Goal: Check status: Check status

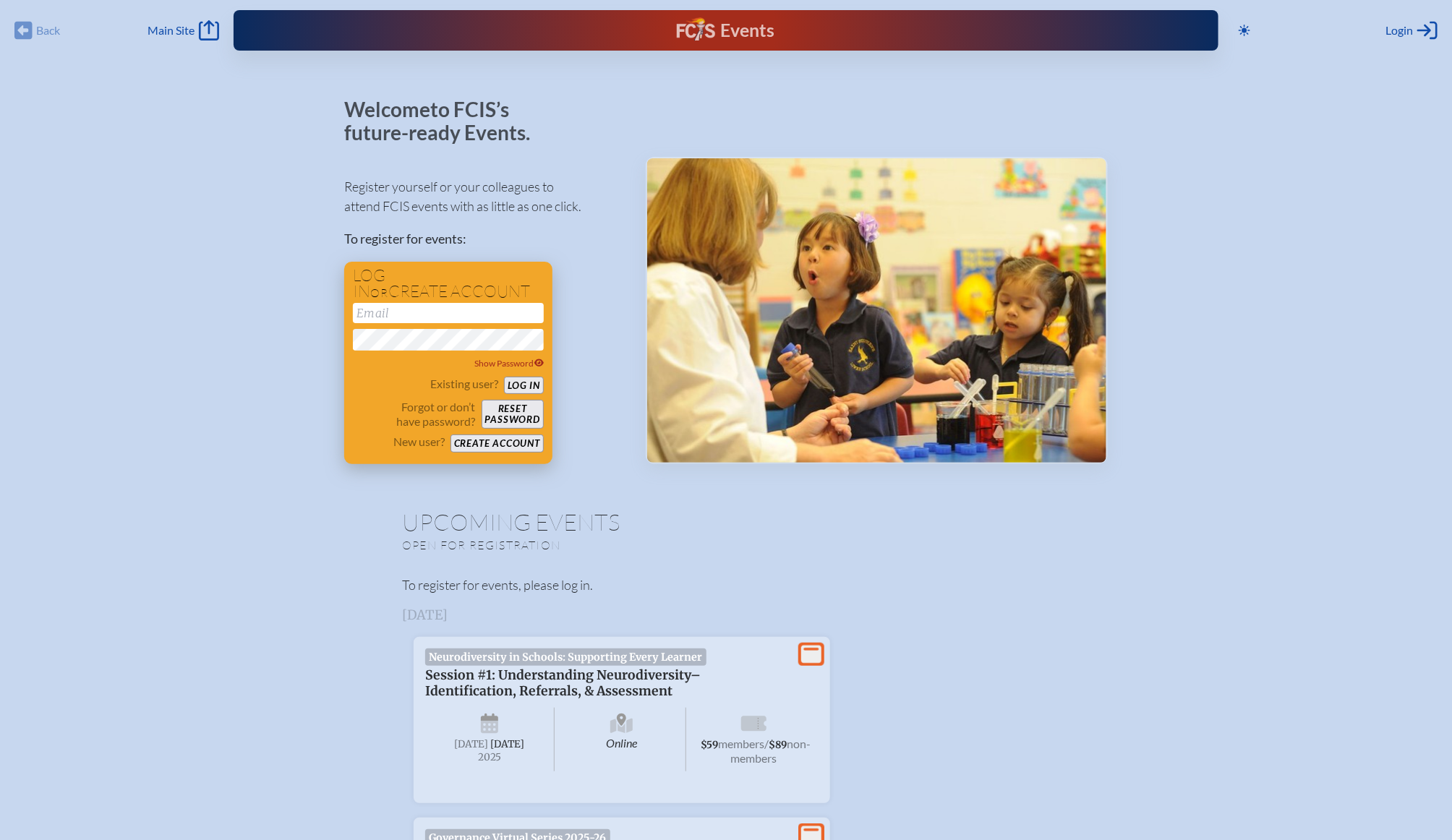
type input "[EMAIL_ADDRESS][DOMAIN_NAME]"
click at [524, 391] on button "Log in" at bounding box center [523, 386] width 40 height 18
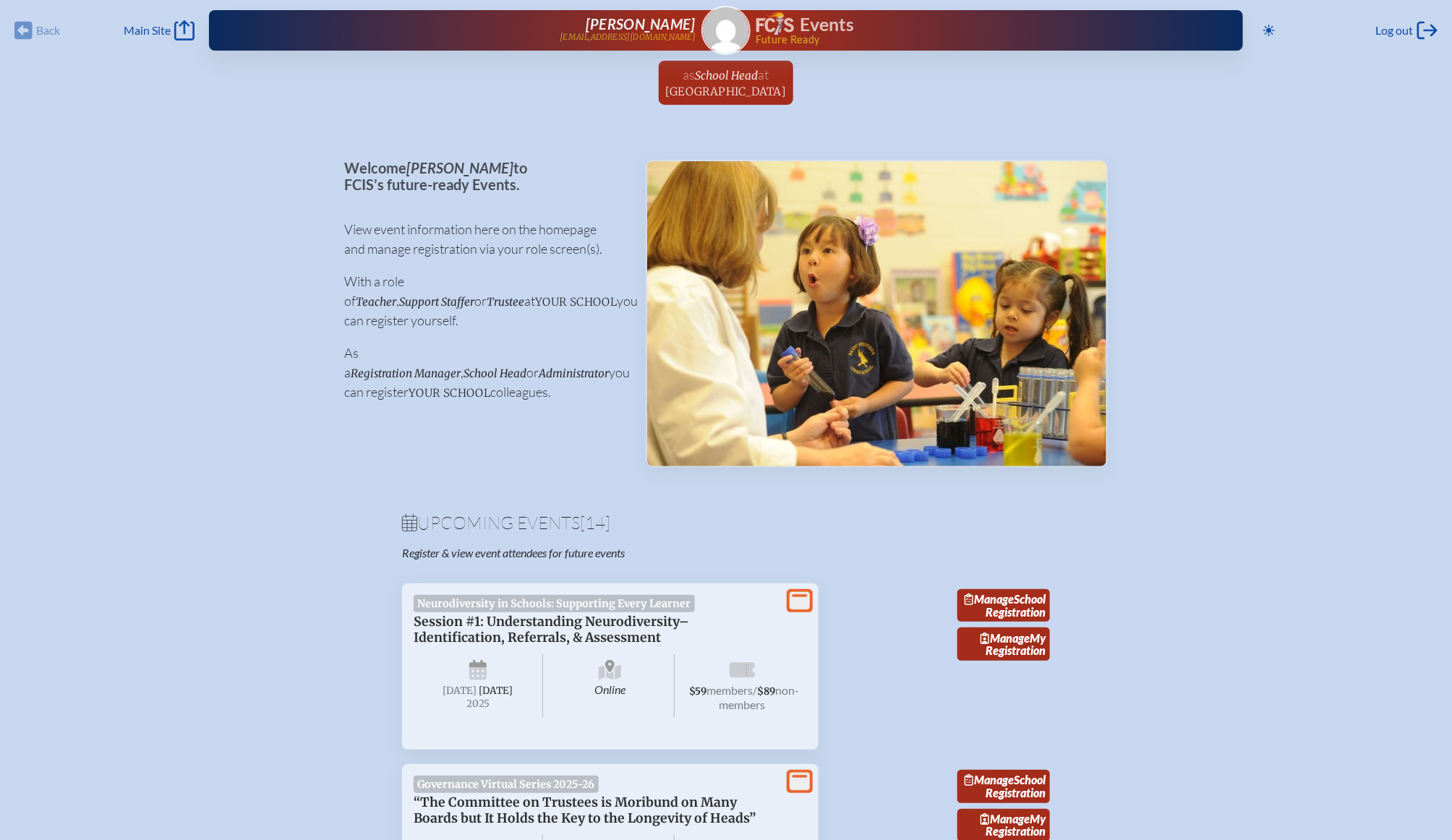
click at [798, 601] on icon "View More" at bounding box center [800, 600] width 20 height 20
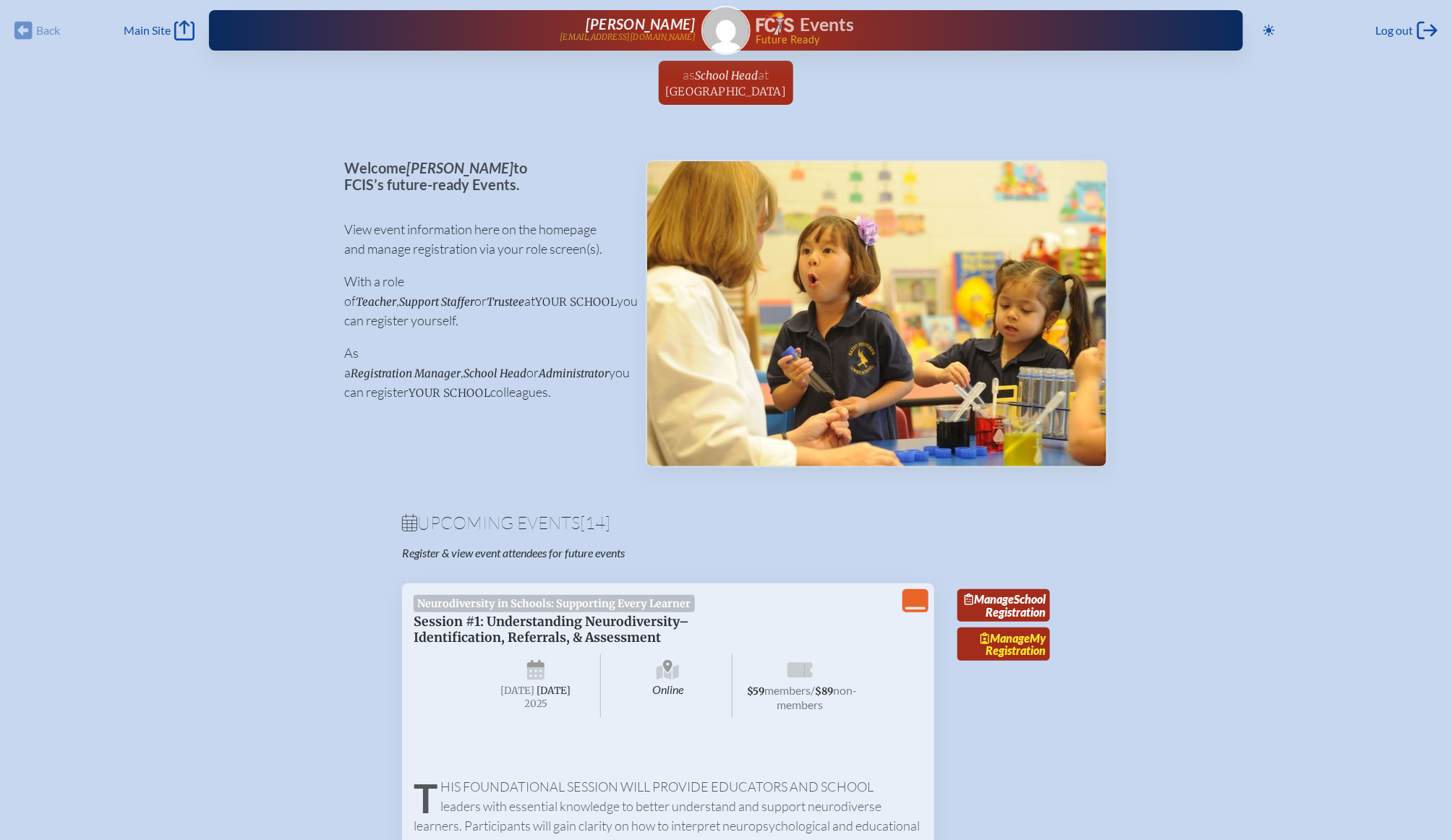
click at [1005, 661] on link "Manage My Registration" at bounding box center [1004, 644] width 92 height 33
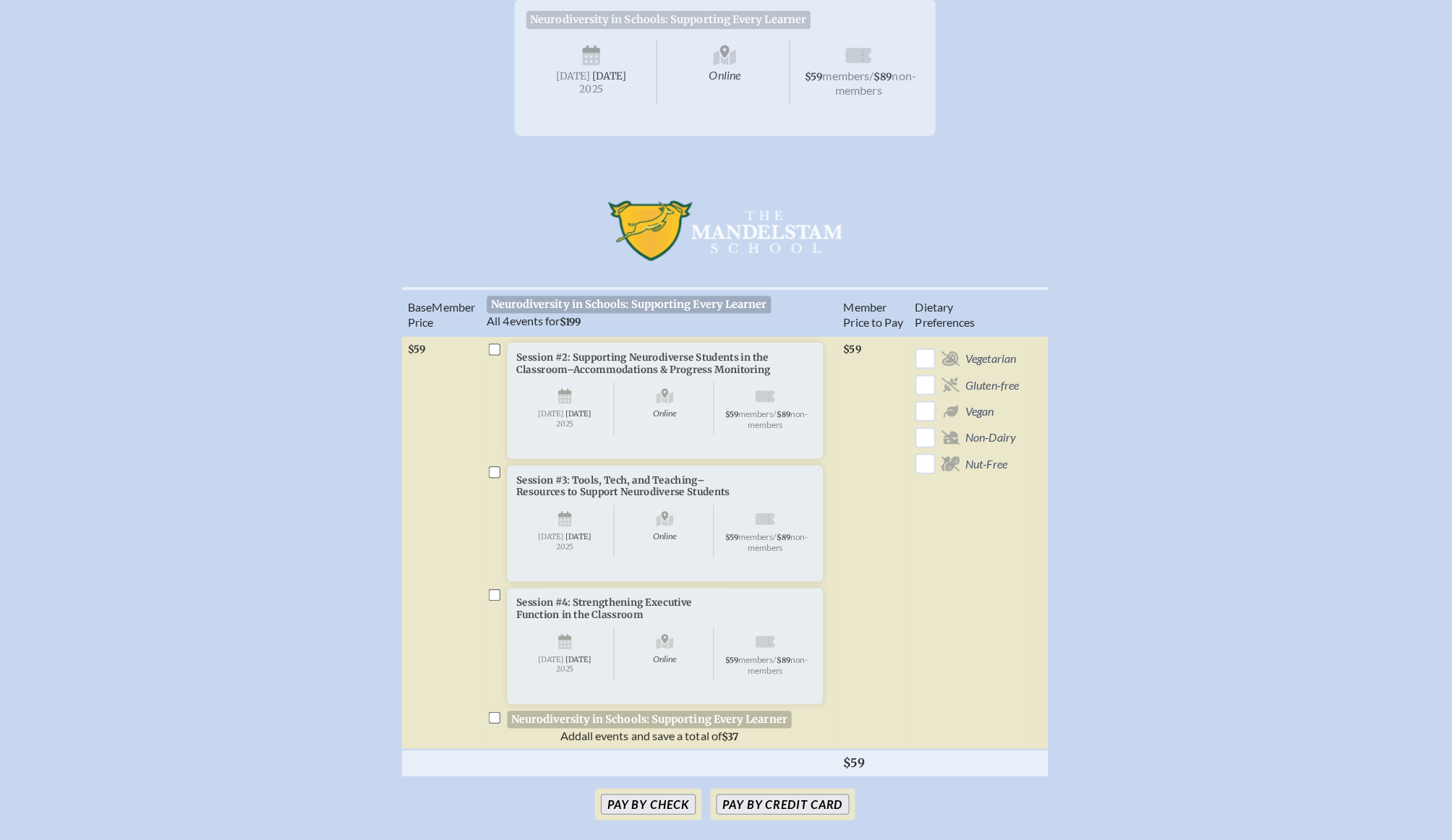
scroll to position [259, 0]
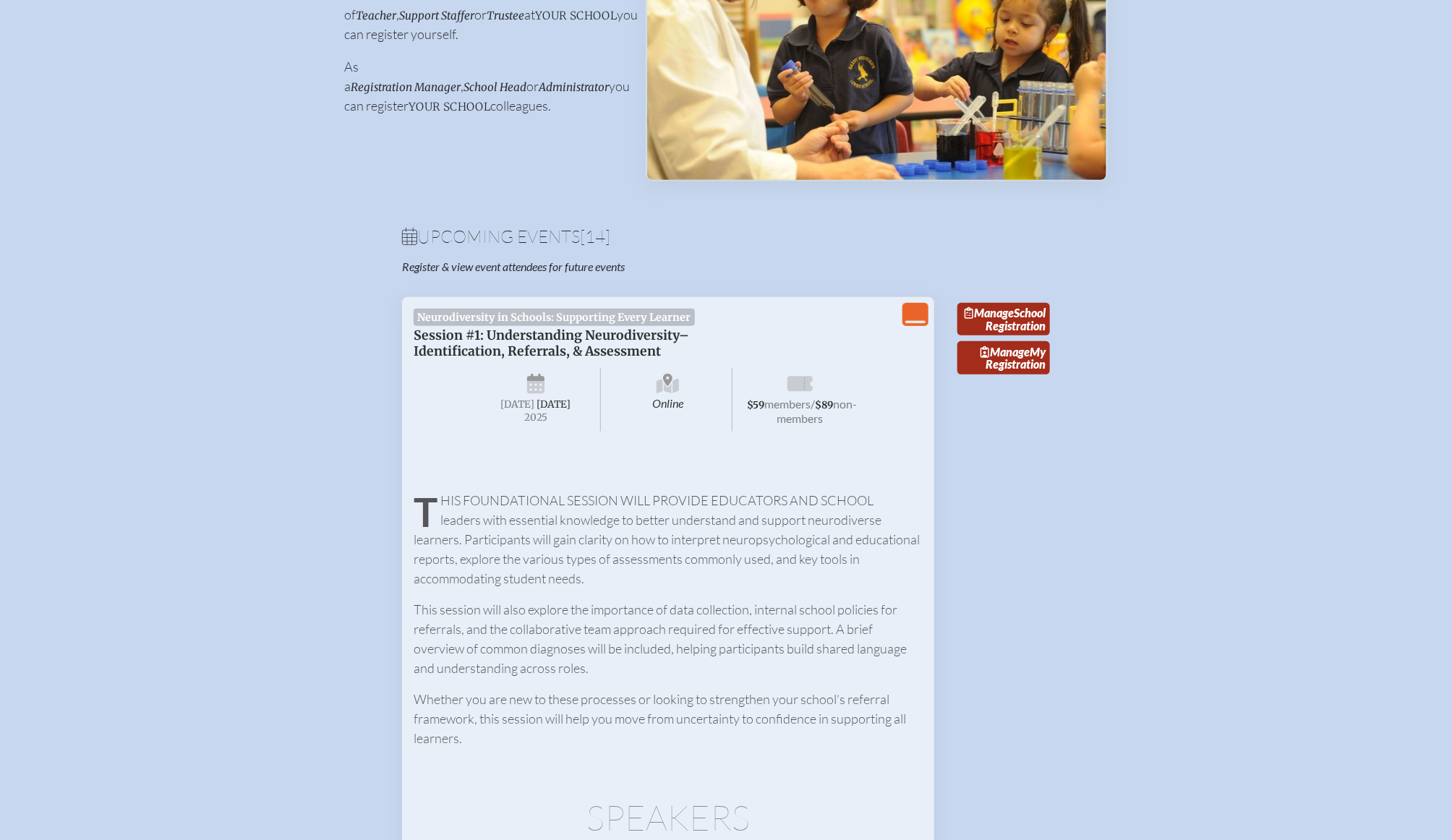
scroll to position [287, 0]
click at [912, 321] on icon "View Less" at bounding box center [916, 313] width 20 height 20
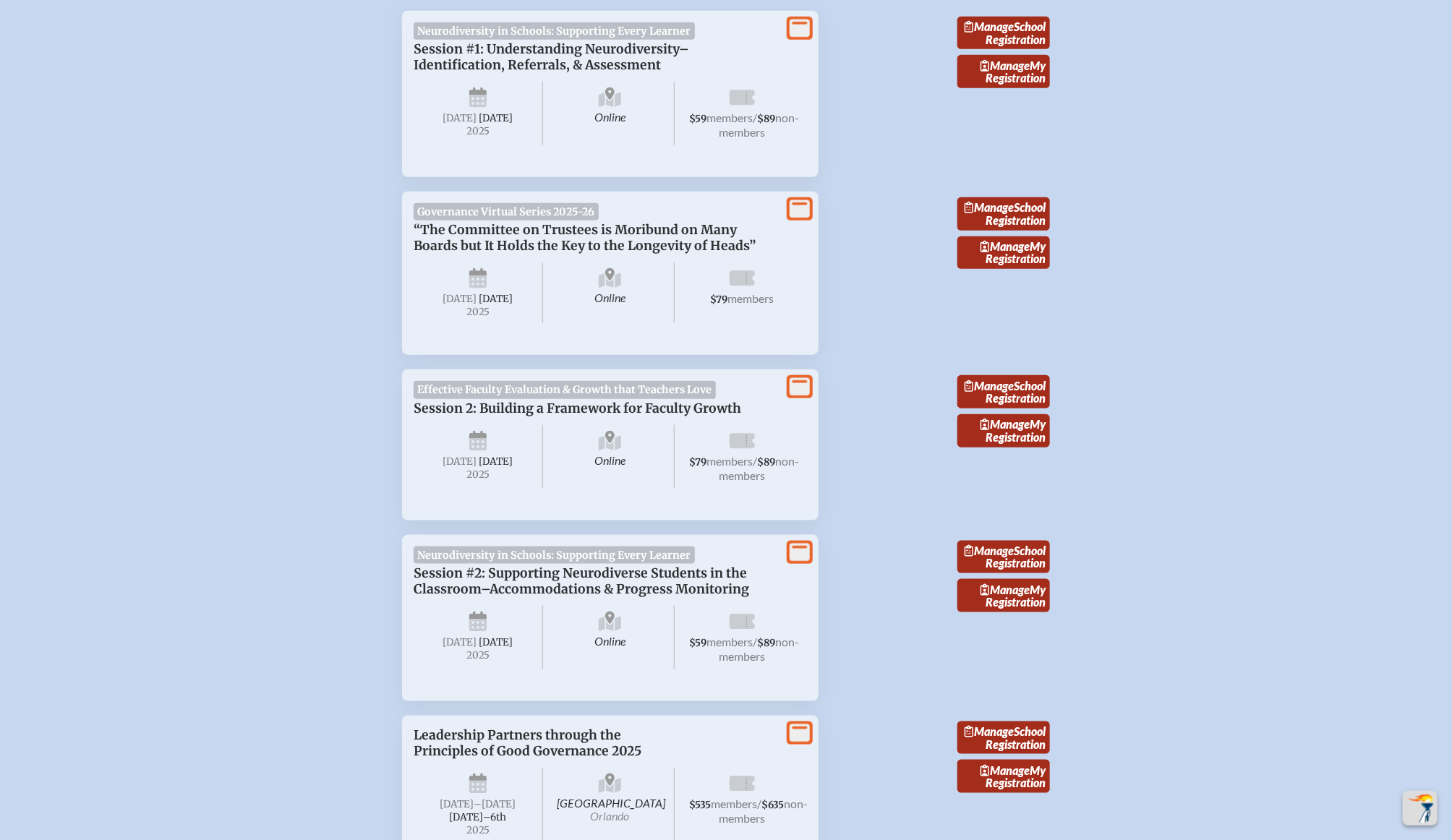
scroll to position [578, 0]
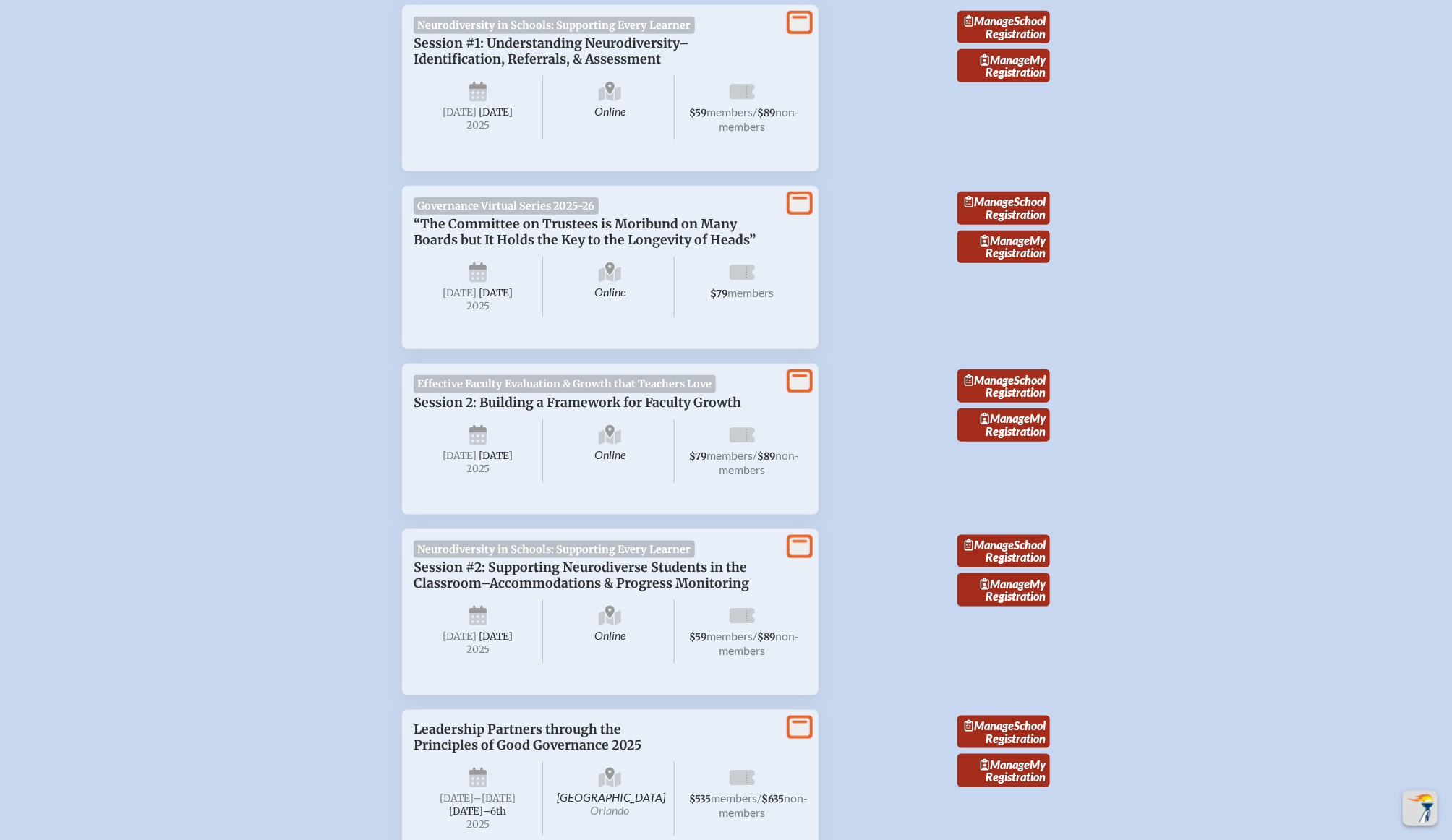
click at [796, 31] on icon at bounding box center [800, 22] width 20 height 18
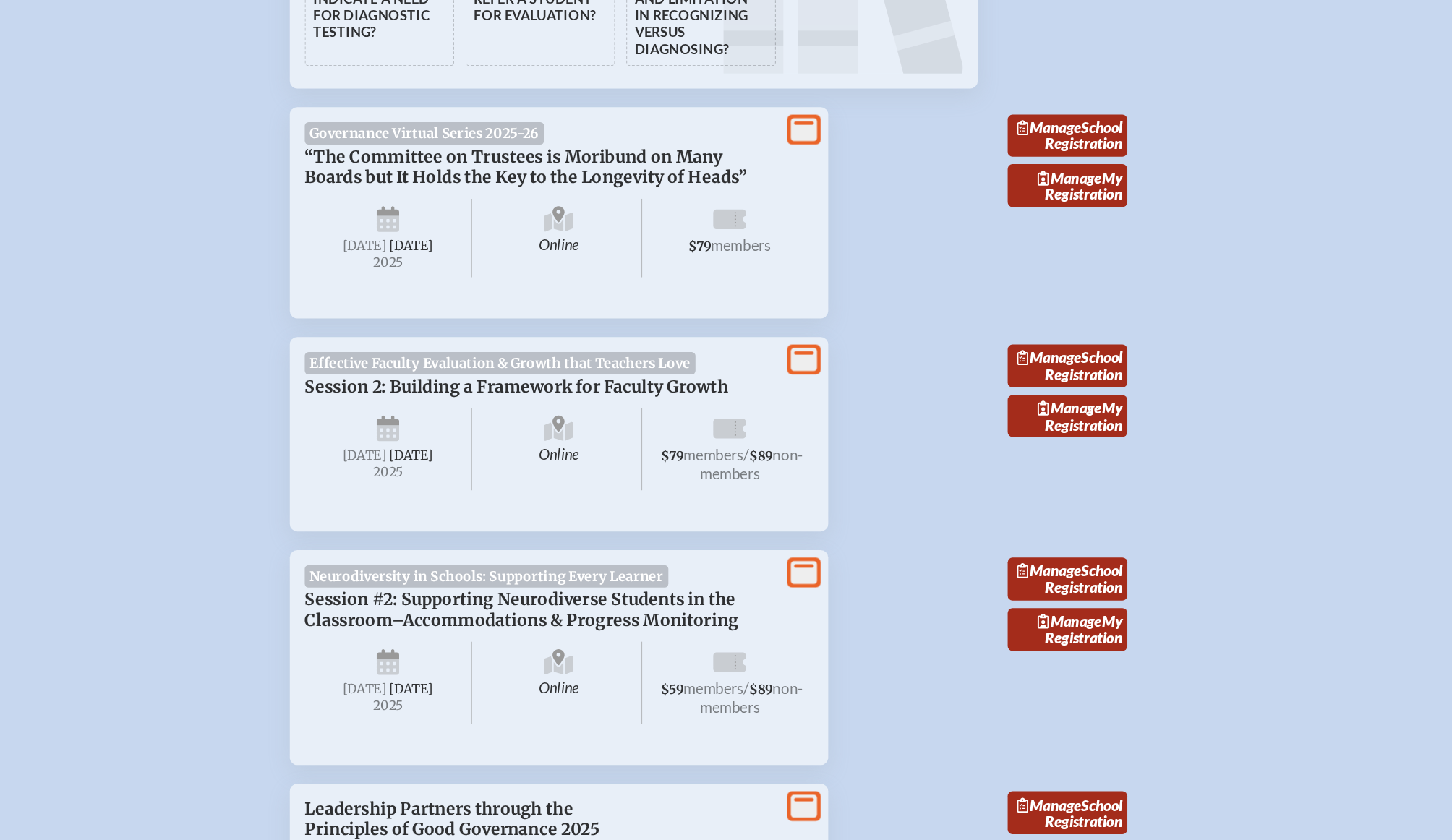
scroll to position [1234, 0]
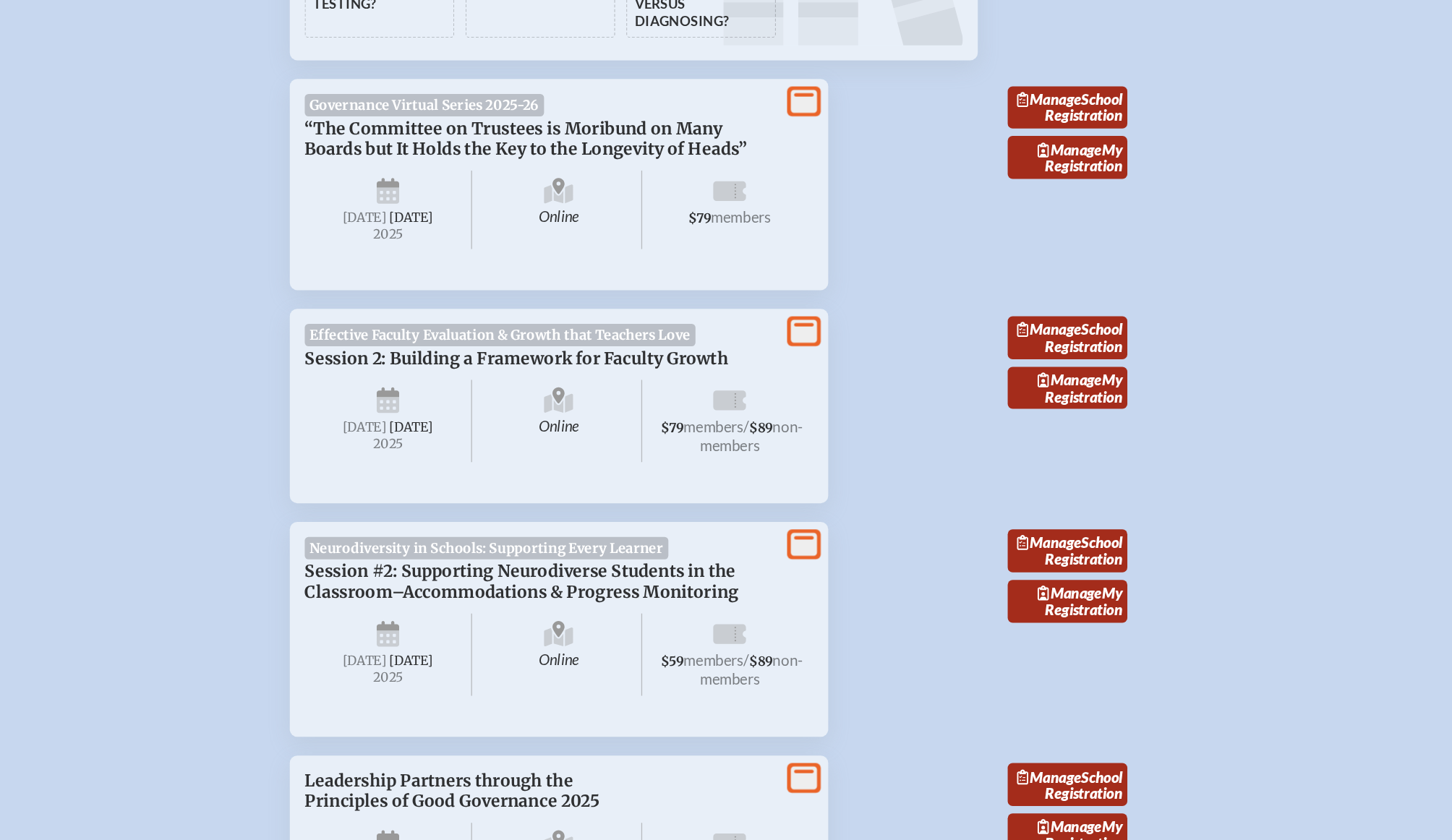
click at [800, 621] on icon at bounding box center [800, 612] width 20 height 18
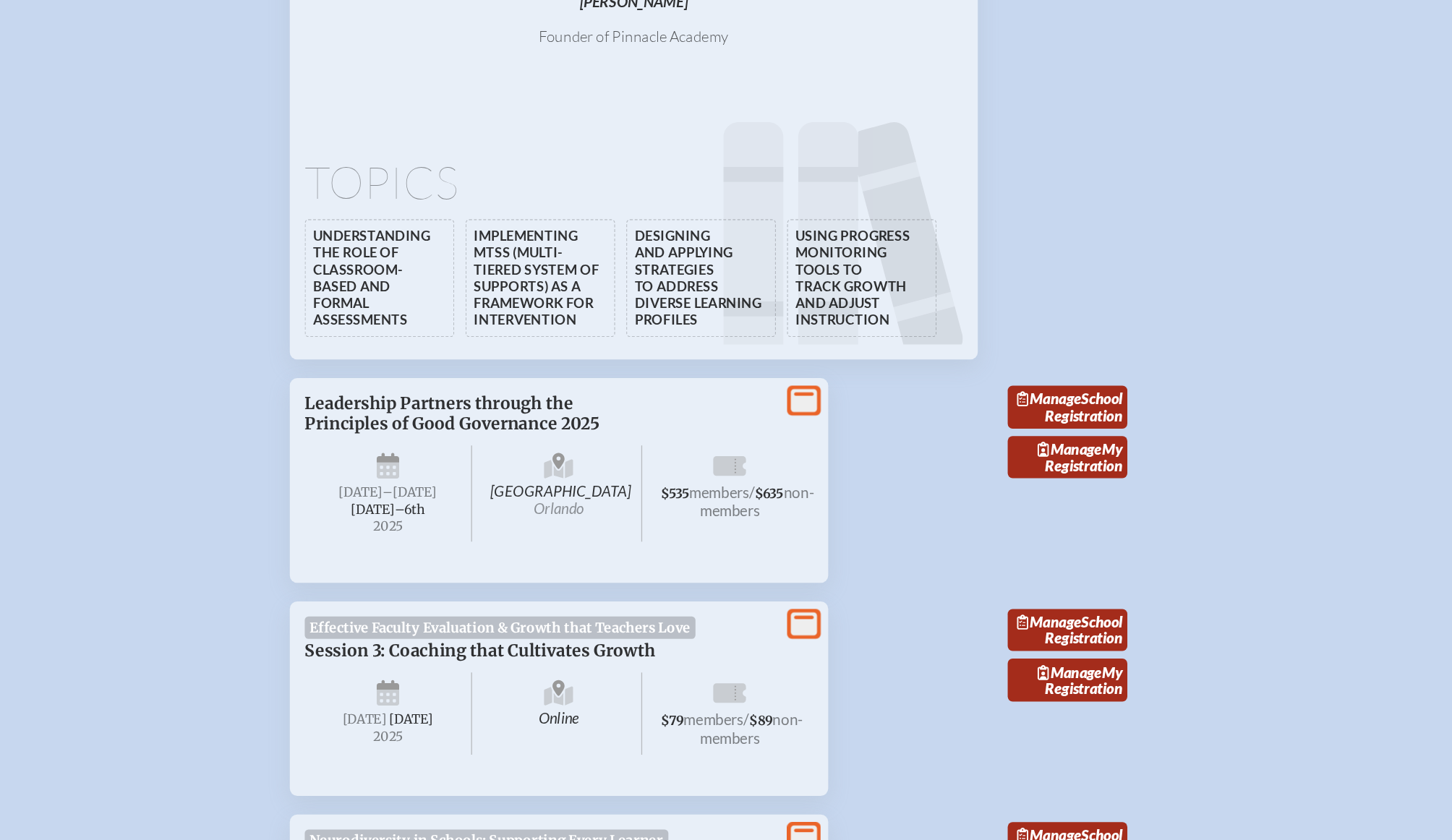
scroll to position [2228, 0]
